Goal: Task Accomplishment & Management: Manage account settings

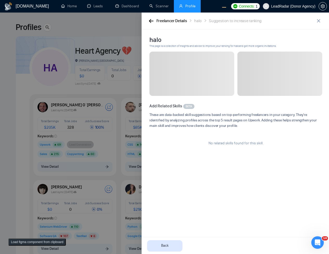
click at [81, 71] on div at bounding box center [164, 134] width 329 height 242
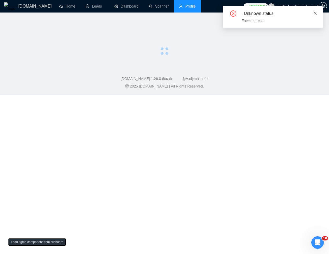
click at [315, 13] on icon "close" at bounding box center [316, 13] width 4 height 4
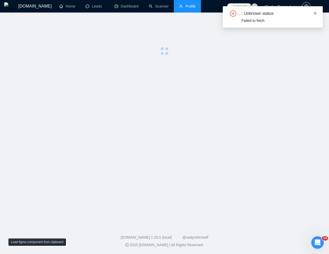
click at [314, 12] on icon "close" at bounding box center [316, 13] width 4 height 4
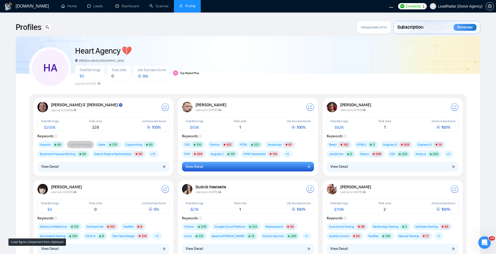
click at [214, 170] on button "View Detail" at bounding box center [248, 167] width 132 height 10
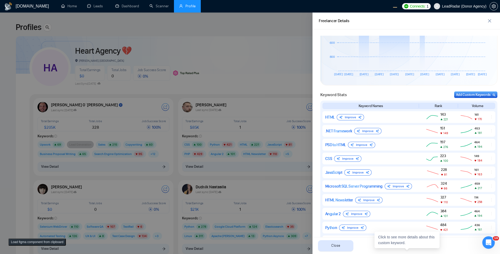
scroll to position [161, 0]
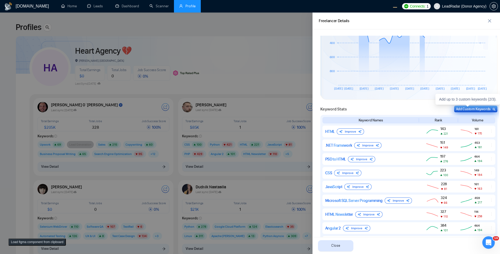
click at [329, 106] on div "Add Custom Keywords" at bounding box center [476, 108] width 40 height 5
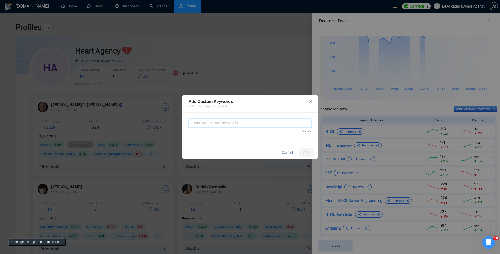
click at [225, 125] on textarea at bounding box center [250, 123] width 123 height 9
click at [307, 100] on span "Close" at bounding box center [311, 102] width 14 height 14
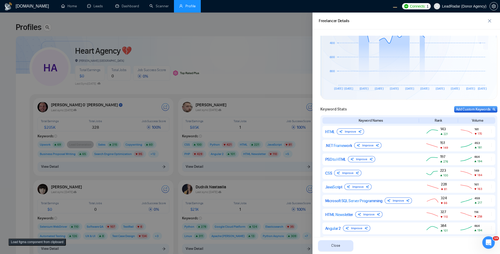
click at [296, 73] on div at bounding box center [250, 134] width 500 height 242
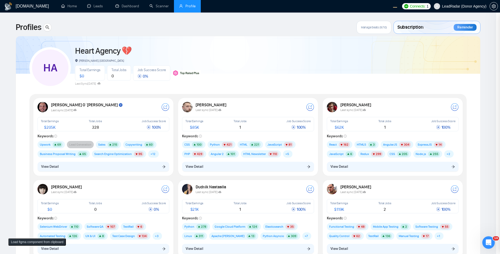
scroll to position [0, 0]
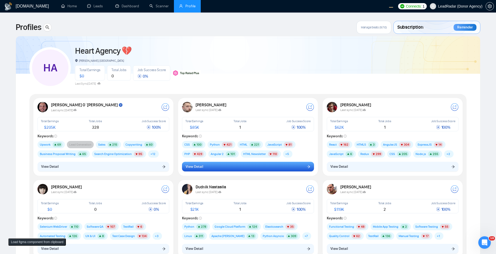
click at [207, 170] on button "View Detail" at bounding box center [248, 167] width 132 height 10
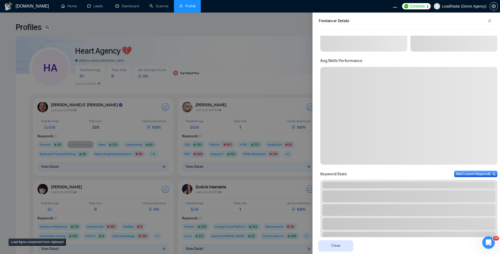
scroll to position [31, 0]
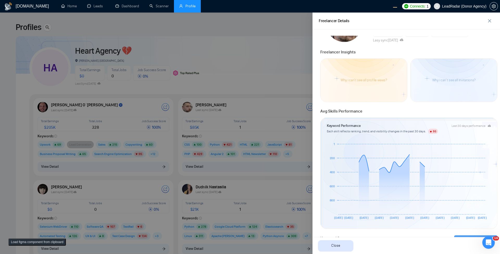
click at [244, 72] on div at bounding box center [250, 134] width 500 height 242
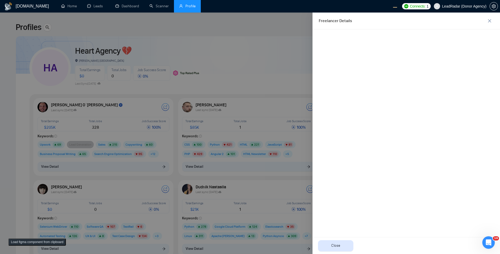
scroll to position [0, 0]
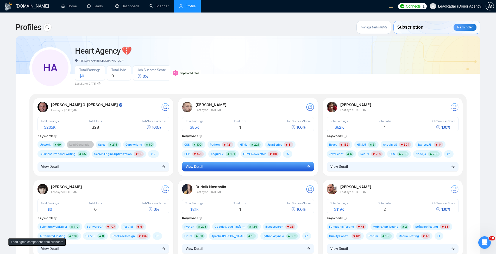
click at [272, 167] on button "View Detail" at bounding box center [248, 167] width 132 height 10
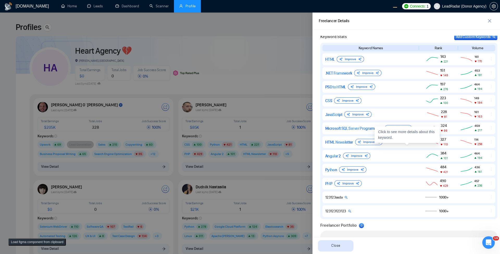
scroll to position [192, 0]
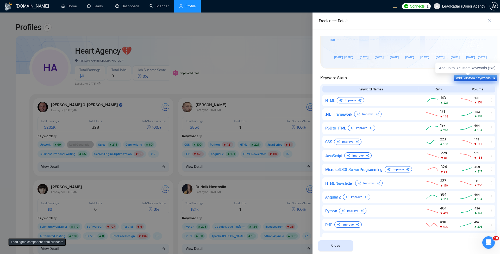
click at [329, 76] on div "Add Custom Keywords" at bounding box center [476, 77] width 40 height 5
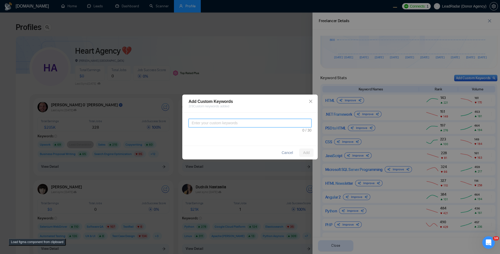
click at [272, 127] on textarea at bounding box center [250, 123] width 123 height 9
type textarea "hello"
click at [312, 151] on button "Add" at bounding box center [306, 153] width 14 height 8
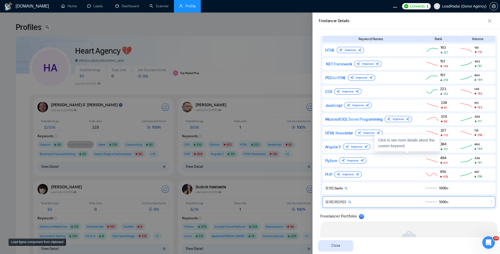
scroll to position [223, 0]
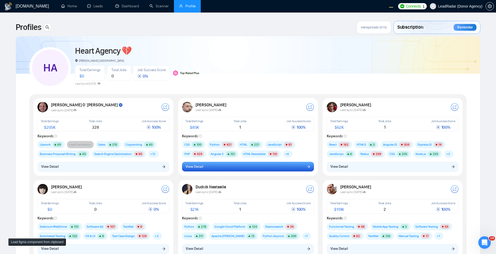
click at [251, 168] on button "View Detail" at bounding box center [248, 167] width 132 height 10
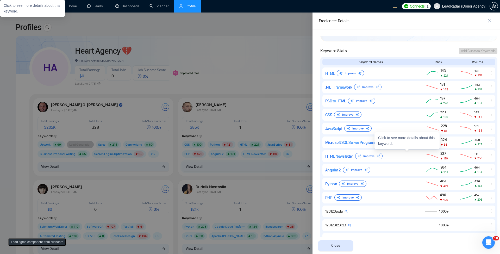
scroll to position [299, 0]
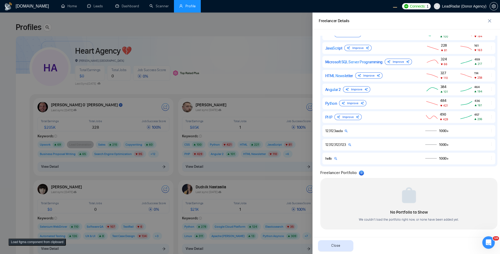
click at [262, 110] on div at bounding box center [250, 134] width 500 height 242
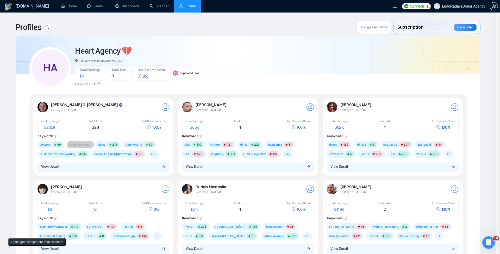
scroll to position [0, 0]
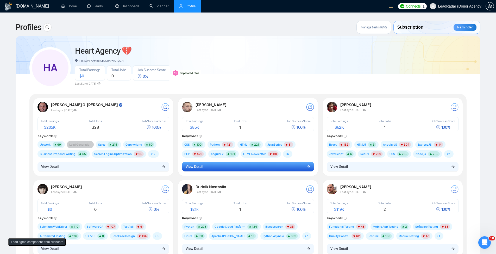
click at [234, 170] on button "View Detail" at bounding box center [248, 167] width 132 height 10
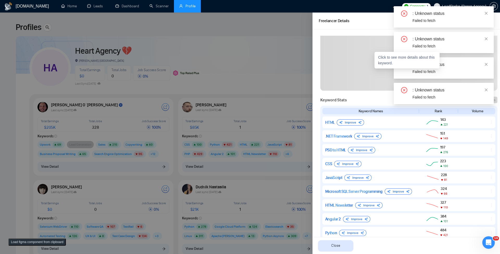
scroll to position [286, 0]
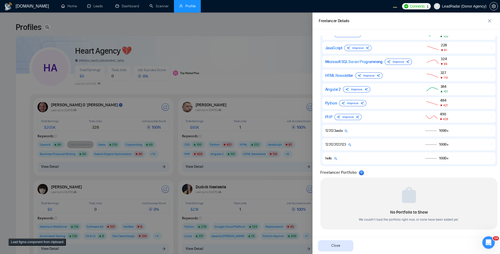
click at [242, 78] on div at bounding box center [250, 134] width 500 height 242
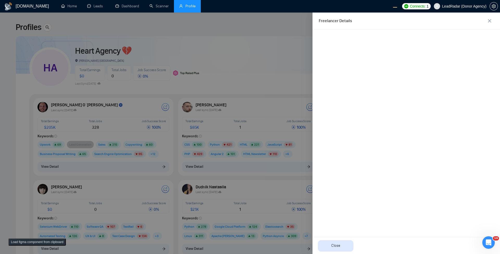
scroll to position [0, 0]
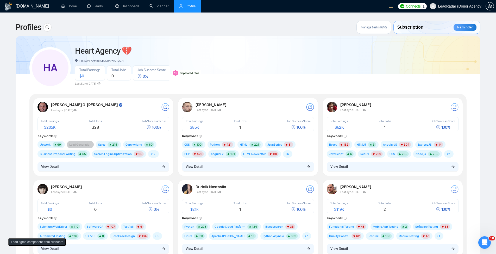
click at [290, 172] on div "Oleksandr Makarov Last sync 6 days ago Total Earnings $ 85K Total Jobs 1 Job Su…" at bounding box center [248, 137] width 138 height 76
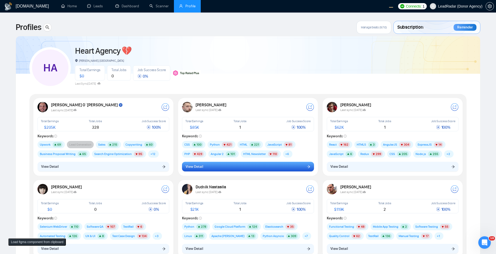
click at [265, 169] on button "View Detail" at bounding box center [248, 167] width 132 height 10
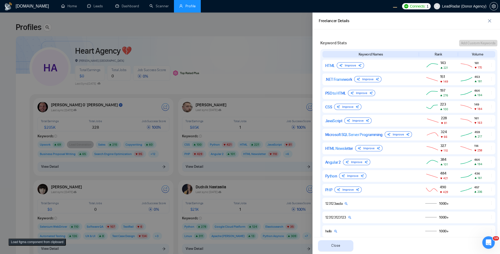
scroll to position [258, 0]
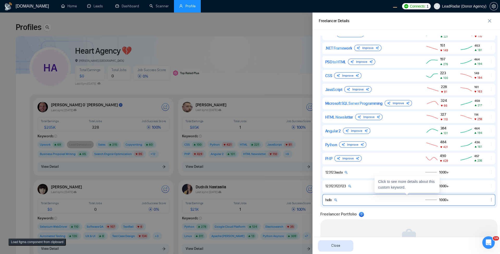
click at [490, 199] on icon "ellipsis" at bounding box center [492, 199] width 4 height 4
click at [482, 193] on button "Delete" at bounding box center [481, 192] width 22 height 6
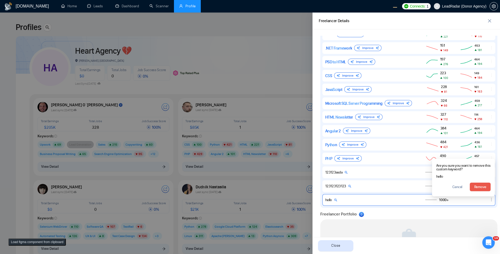
click at [478, 186] on span "Remove" at bounding box center [480, 187] width 12 height 6
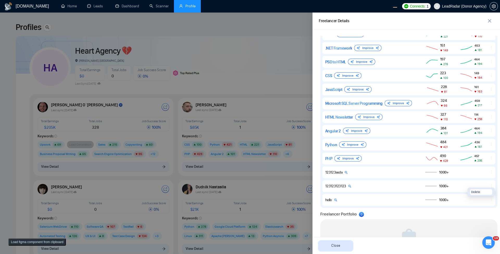
click at [474, 193] on span "Delete" at bounding box center [475, 191] width 9 height 5
click at [474, 188] on span "Remove" at bounding box center [480, 187] width 12 height 6
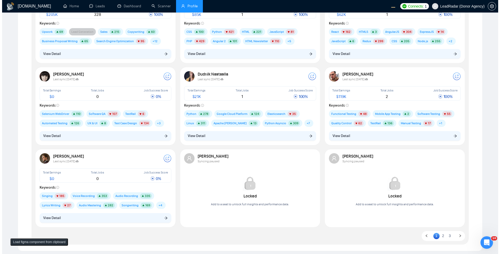
scroll to position [63, 0]
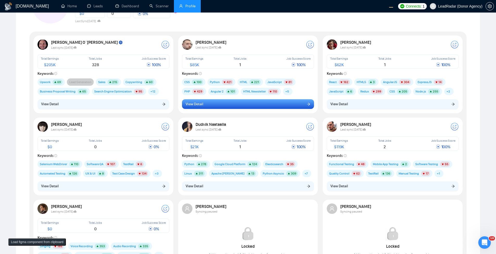
click at [227, 105] on button "View Detail" at bounding box center [248, 104] width 132 height 10
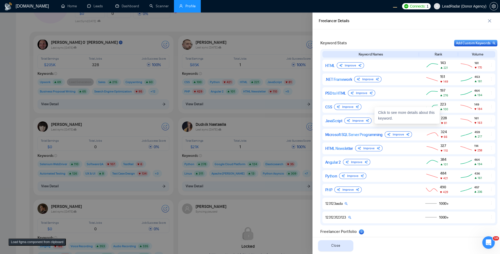
scroll to position [286, 0]
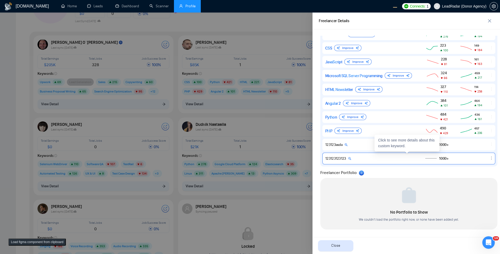
click at [487, 162] on div "123123123123 1000+" at bounding box center [409, 159] width 173 height 12
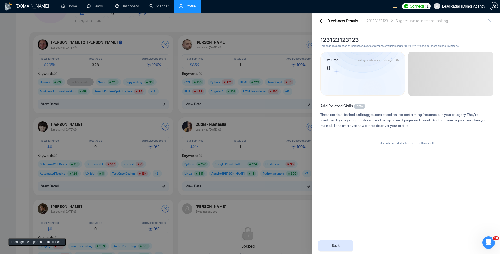
scroll to position [0, 0]
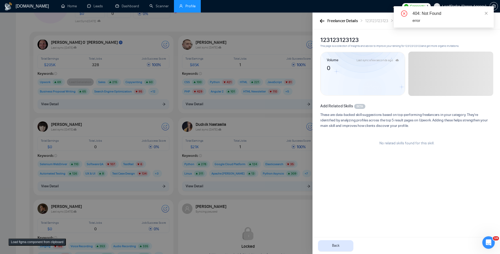
click at [483, 12] on div "404: Not Found" at bounding box center [450, 13] width 75 height 6
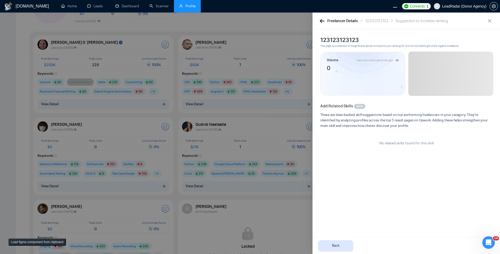
click at [322, 21] on icon "button" at bounding box center [322, 21] width 4 height 4
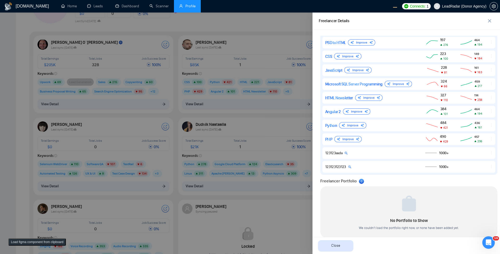
scroll to position [286, 0]
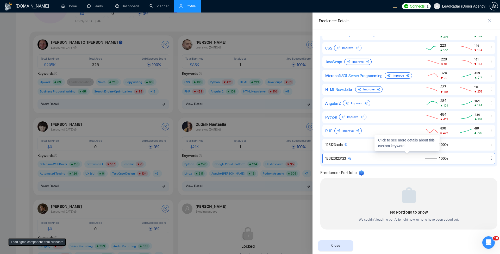
click at [490, 159] on icon "ellipsis" at bounding box center [492, 158] width 4 height 4
click at [475, 150] on span "Delete" at bounding box center [475, 150] width 9 height 5
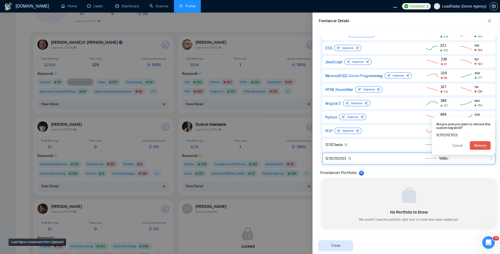
click at [474, 146] on span "Remove" at bounding box center [480, 146] width 12 height 6
click at [469, 175] on div "Freelancer Portfolio 0" at bounding box center [408, 173] width 177 height 6
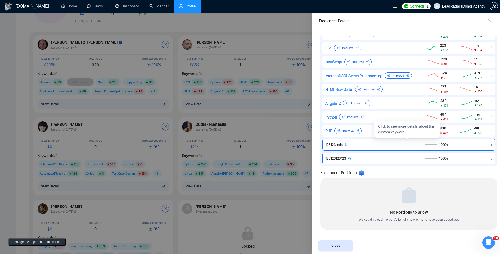
click at [490, 146] on icon "ellipsis" at bounding box center [492, 144] width 4 height 4
click at [481, 135] on button "Delete" at bounding box center [481, 137] width 22 height 6
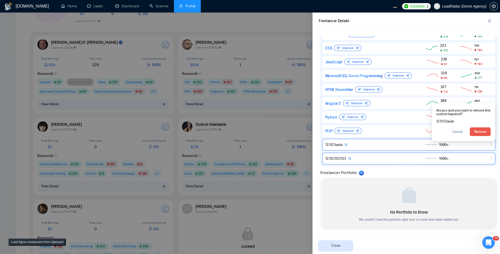
click at [478, 132] on span "Remove" at bounding box center [480, 132] width 12 height 6
click at [470, 170] on div "Freelancer Portfolio 0" at bounding box center [408, 173] width 177 height 6
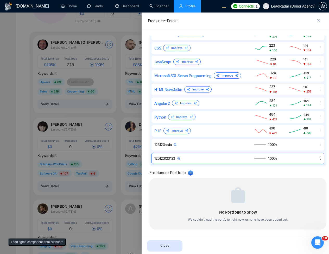
click at [133, 143] on div at bounding box center [164, 134] width 329 height 242
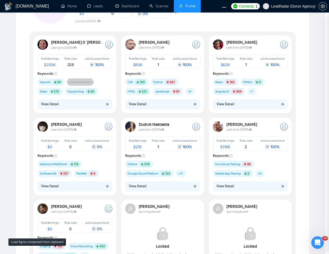
scroll to position [0, 0]
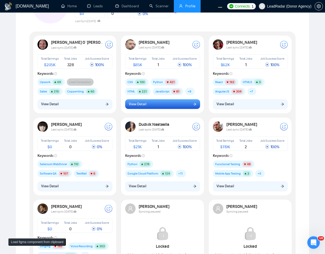
click at [142, 105] on span "View Detail" at bounding box center [137, 104] width 17 height 6
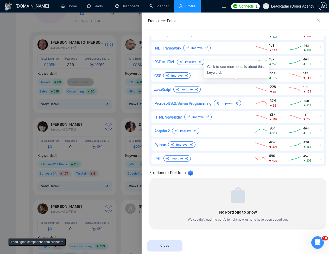
scroll to position [164, 0]
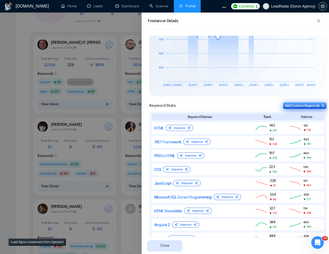
click at [294, 107] on div "Add Custom Keywords" at bounding box center [305, 105] width 40 height 5
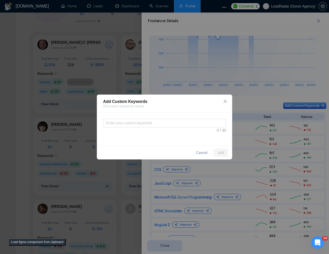
click at [187, 132] on div at bounding box center [164, 126] width 123 height 14
click at [193, 123] on textarea at bounding box center [164, 123] width 123 height 9
type textarea "test"
click at [220, 153] on span "Add" at bounding box center [221, 153] width 7 height 6
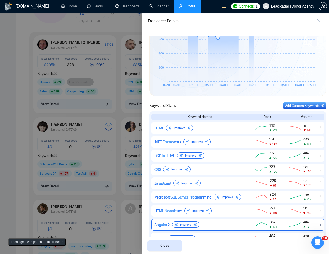
scroll to position [258, 0]
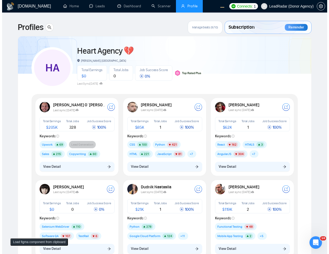
scroll to position [63, 0]
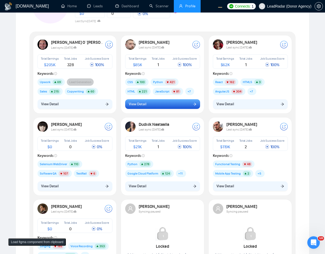
click at [178, 107] on button "View Detail" at bounding box center [162, 104] width 75 height 10
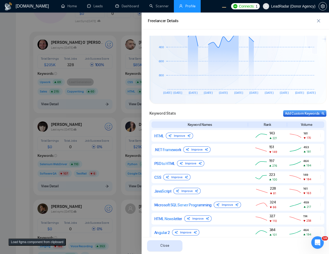
scroll to position [272, 0]
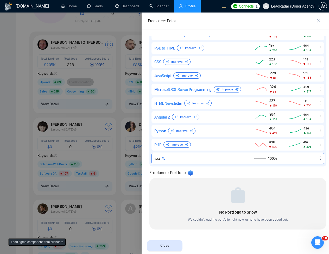
click at [208, 162] on div "test 1000+" at bounding box center [238, 159] width 173 height 12
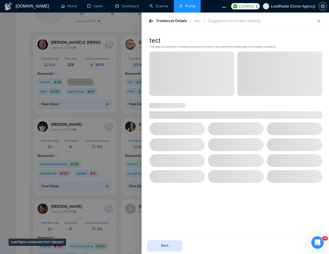
scroll to position [0, 0]
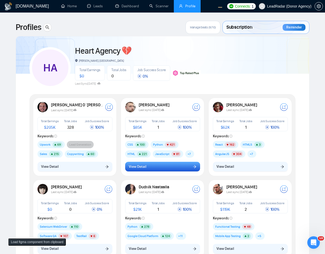
click at [146, 168] on span "View Detail" at bounding box center [137, 167] width 17 height 6
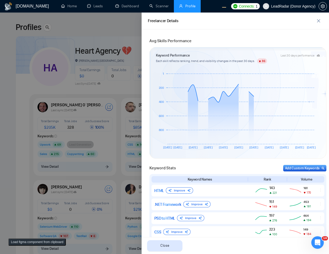
scroll to position [272, 0]
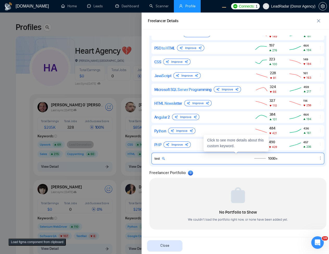
click at [206, 156] on div "test 1000+" at bounding box center [238, 159] width 173 height 12
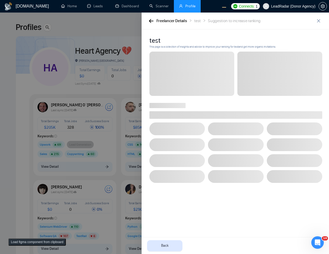
scroll to position [0, 0]
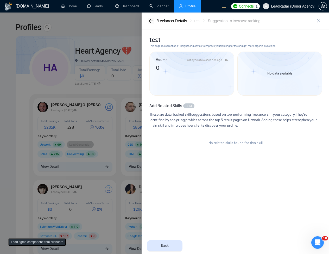
click at [150, 23] on button "button" at bounding box center [151, 21] width 6 height 6
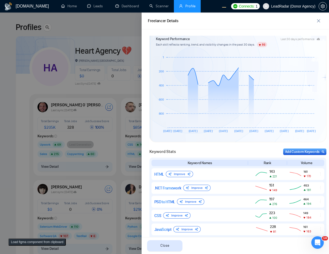
scroll to position [115, 0]
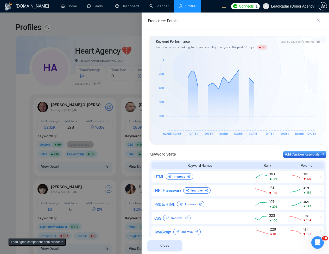
click at [76, 173] on div at bounding box center [164, 134] width 329 height 242
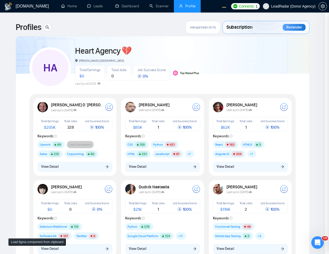
scroll to position [0, 0]
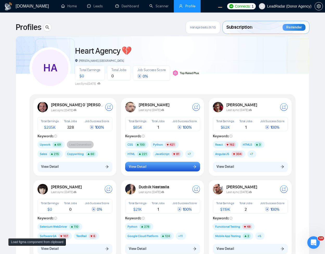
click at [168, 168] on button "View Detail" at bounding box center [162, 167] width 75 height 10
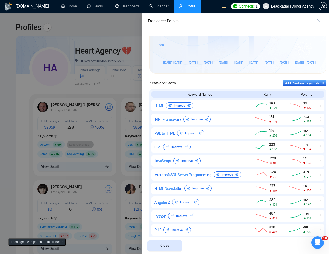
scroll to position [188, 0]
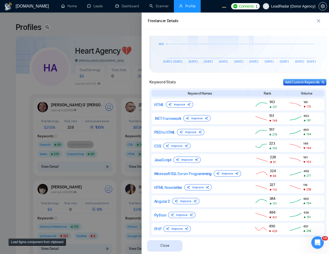
click at [79, 181] on div at bounding box center [164, 134] width 329 height 242
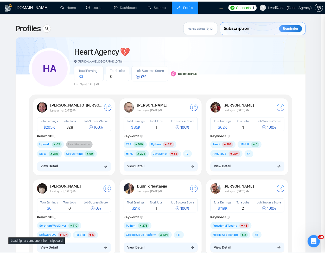
scroll to position [0, 0]
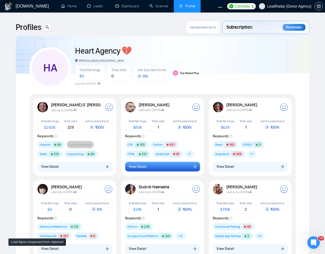
click at [171, 163] on button "View Detail" at bounding box center [162, 167] width 75 height 10
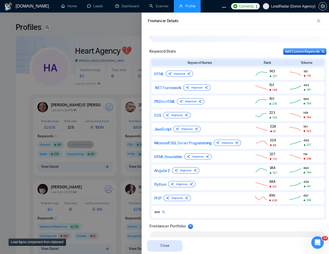
scroll to position [219, 0]
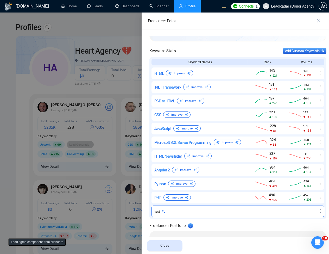
click at [217, 209] on div "test" at bounding box center [200, 211] width 90 height 4
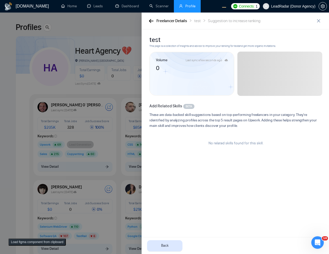
scroll to position [0, 0]
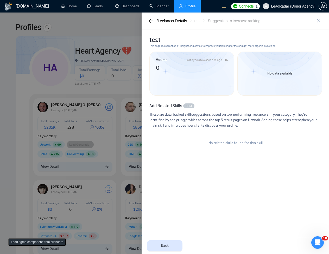
click at [156, 23] on div "Freelancer Details test Suggestion to increase ranking" at bounding box center [231, 21] width 167 height 7
click at [153, 23] on button "button" at bounding box center [151, 21] width 6 height 6
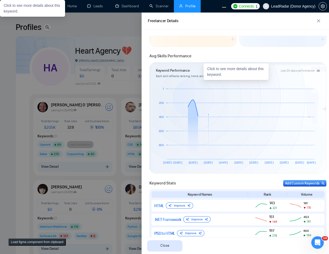
scroll to position [219, 0]
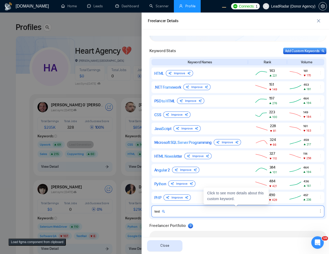
click at [317, 213] on div at bounding box center [320, 211] width 7 height 5
click at [311, 203] on button "Delete" at bounding box center [310, 204] width 22 height 6
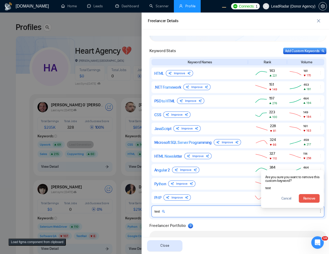
click at [304, 200] on span "Remove" at bounding box center [310, 199] width 12 height 6
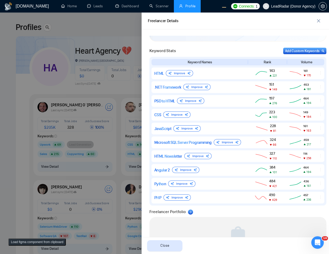
click at [24, 165] on div at bounding box center [164, 134] width 329 height 242
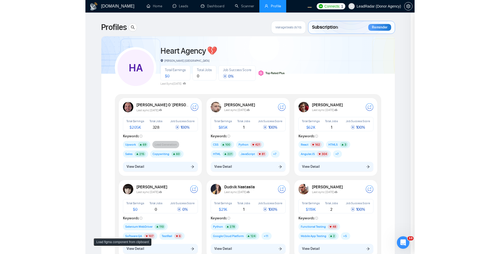
scroll to position [0, 0]
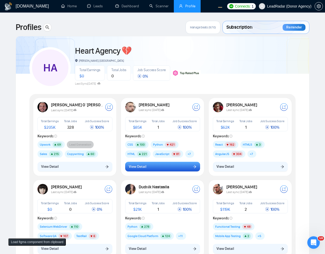
click at [137, 171] on button "View Detail" at bounding box center [162, 167] width 75 height 10
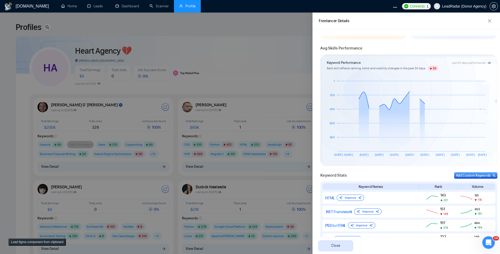
scroll to position [219, 0]
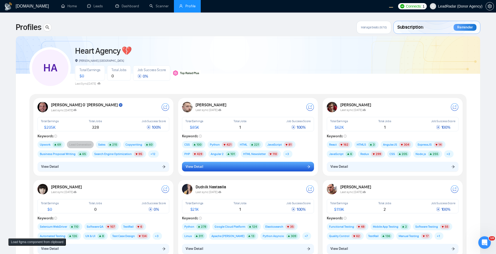
click at [220, 165] on button "View Detail" at bounding box center [248, 167] width 132 height 10
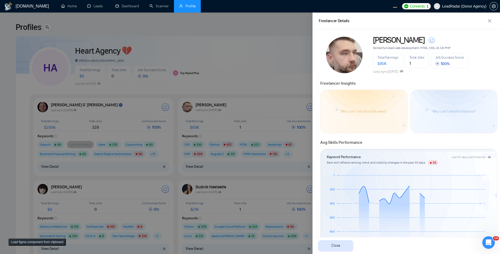
scroll to position [250, 0]
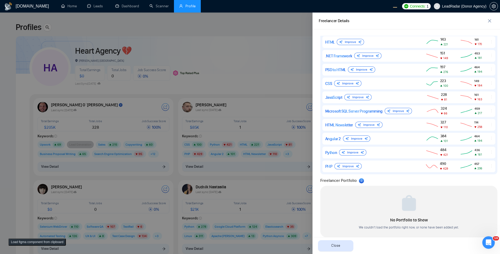
click at [248, 125] on div at bounding box center [250, 134] width 500 height 242
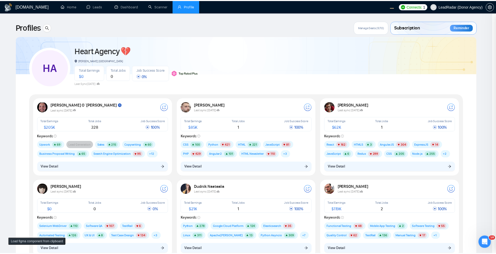
scroll to position [0, 0]
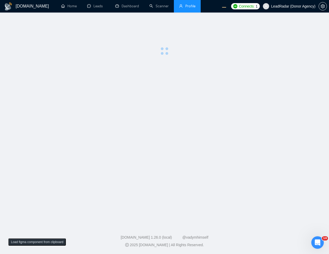
click at [125, 145] on main at bounding box center [164, 117] width 313 height 193
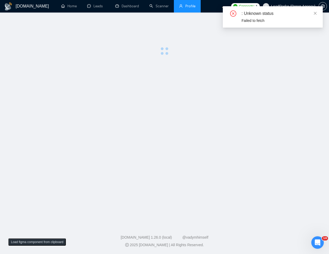
click at [314, 10] on div ": Unknown status Failed to fetch" at bounding box center [273, 16] width 100 height 21
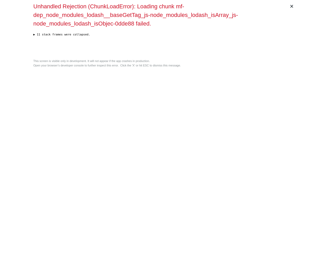
click at [168, 113] on div "× Unhandled Rejection (ChunkLoadError): Loading chunk mf-dep_node_modules_lodas…" at bounding box center [164, 127] width 267 height 254
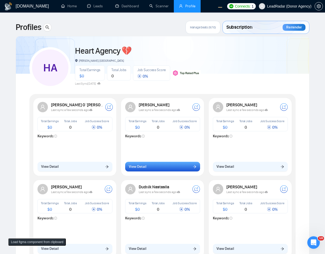
click at [156, 166] on button "View Detail" at bounding box center [162, 167] width 75 height 10
